Goal: Information Seeking & Learning: Understand process/instructions

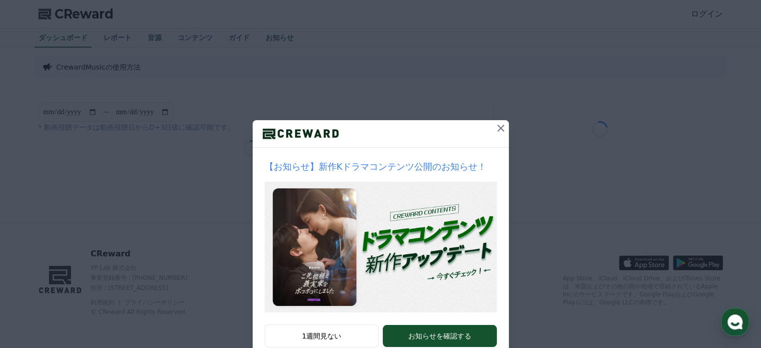
click at [500, 130] on icon at bounding box center [501, 128] width 12 height 12
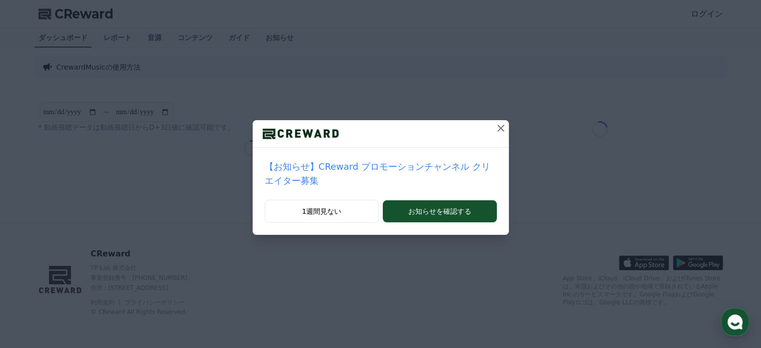
click at [496, 129] on icon at bounding box center [501, 128] width 12 height 12
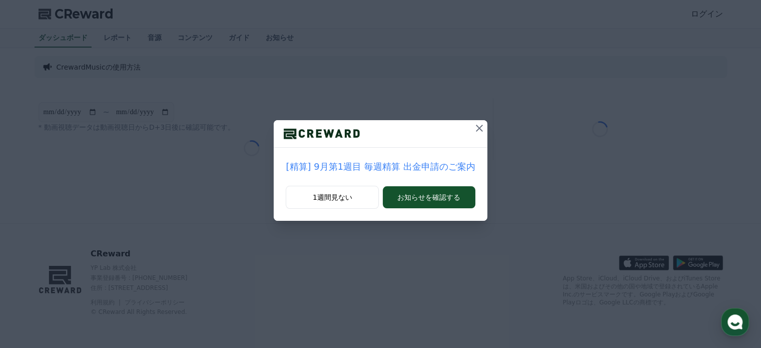
click at [480, 125] on icon at bounding box center [479, 128] width 12 height 12
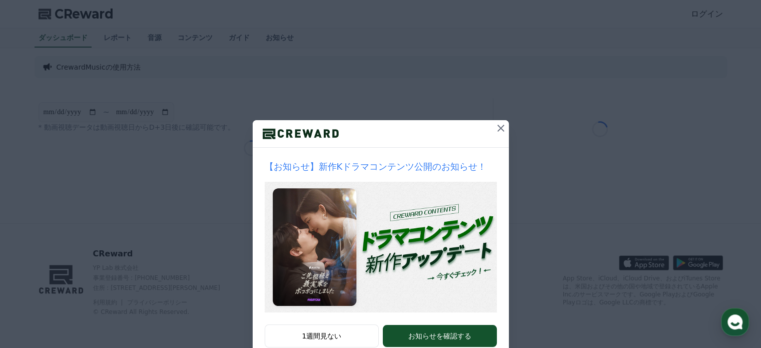
click at [499, 126] on icon at bounding box center [501, 128] width 12 height 12
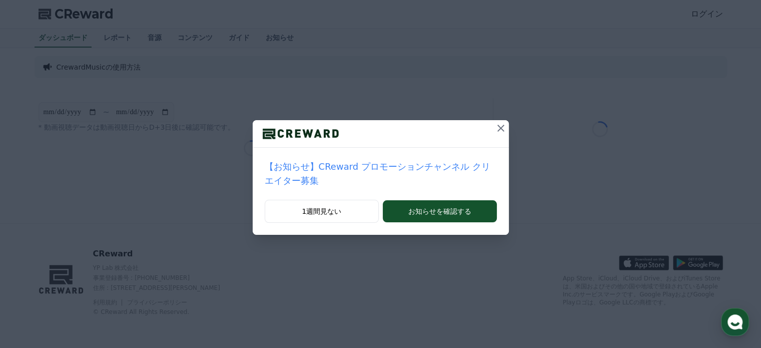
click at [497, 128] on icon at bounding box center [500, 128] width 7 height 7
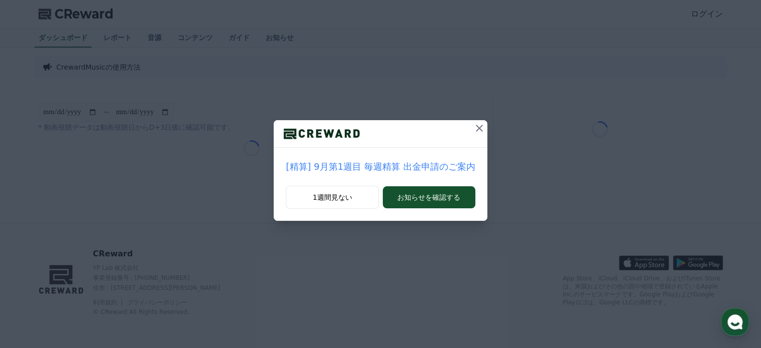
click at [474, 130] on icon at bounding box center [479, 128] width 12 height 12
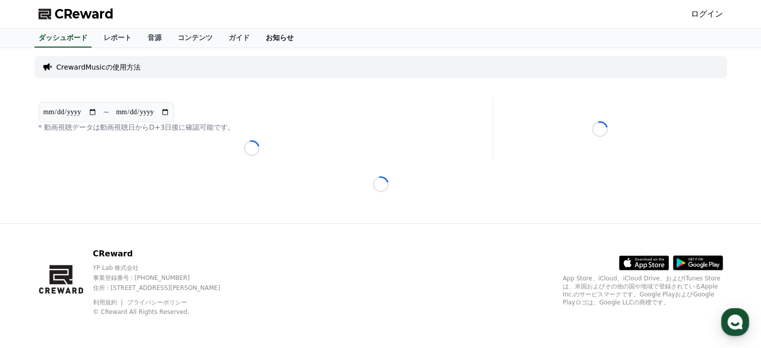
click at [258, 35] on link "お知らせ" at bounding box center [280, 38] width 44 height 19
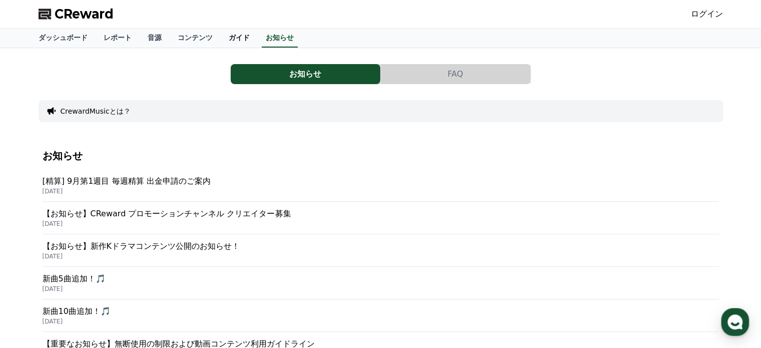
click at [221, 35] on link "ガイド" at bounding box center [239, 38] width 37 height 19
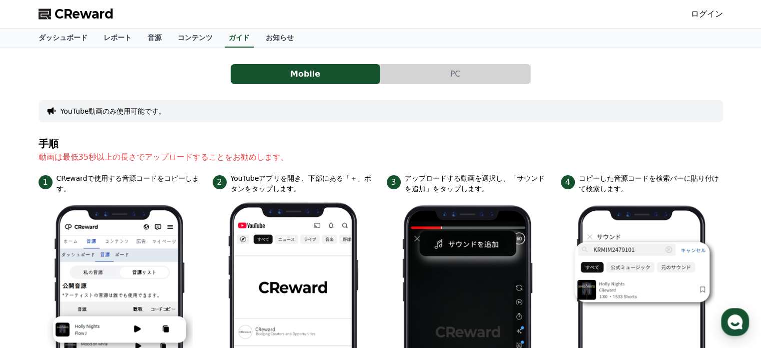
click at [461, 79] on button "PC" at bounding box center [456, 74] width 150 height 20
